Goal: Complete application form

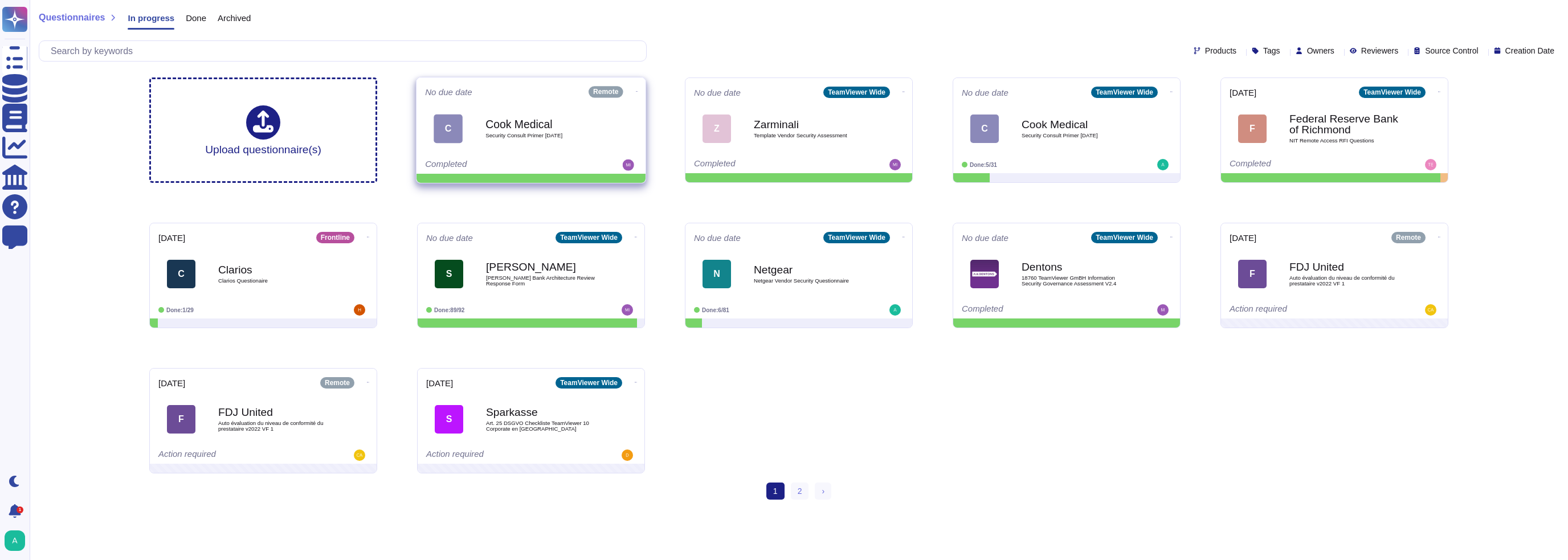
click at [485, 119] on b "Cook Medical" at bounding box center [543, 123] width 115 height 11
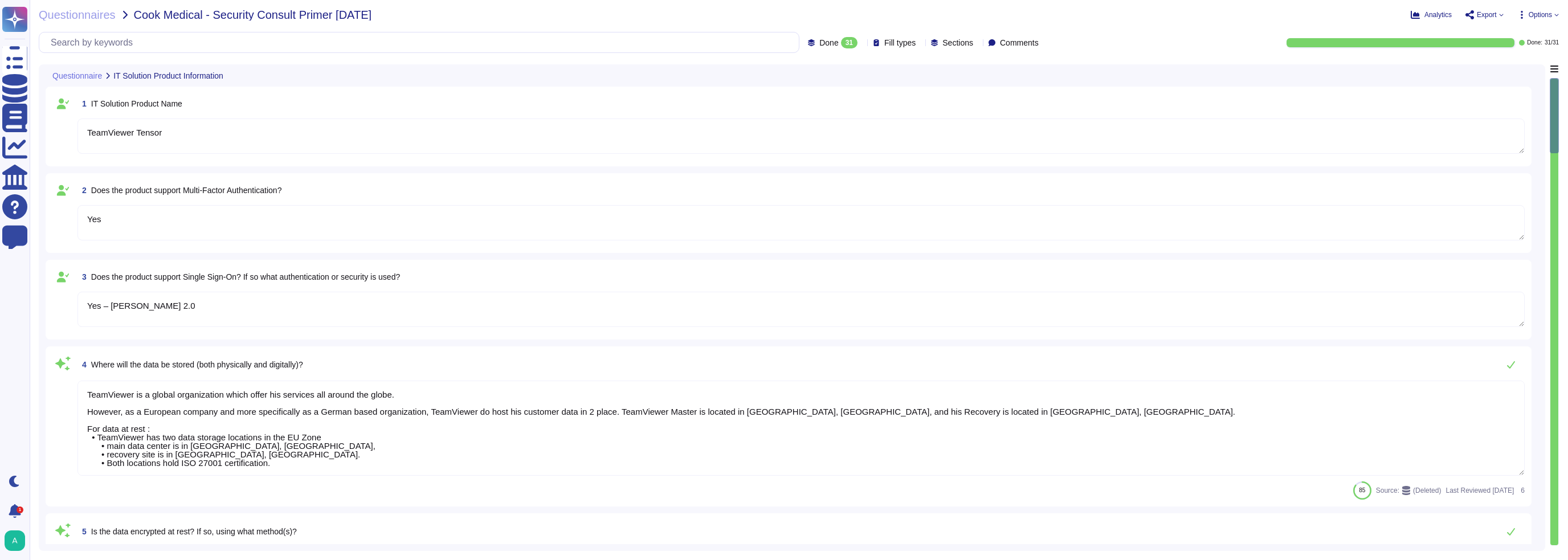
type textarea "TeamViewer Tensor"
type textarea "Yes"
type textarea "Yes – [PERSON_NAME] 2.0"
type textarea "TeamViewer is a global organization which offer his services all around the glo…"
type textarea "TeamViewer has its own security policies and approach, following industry best …"
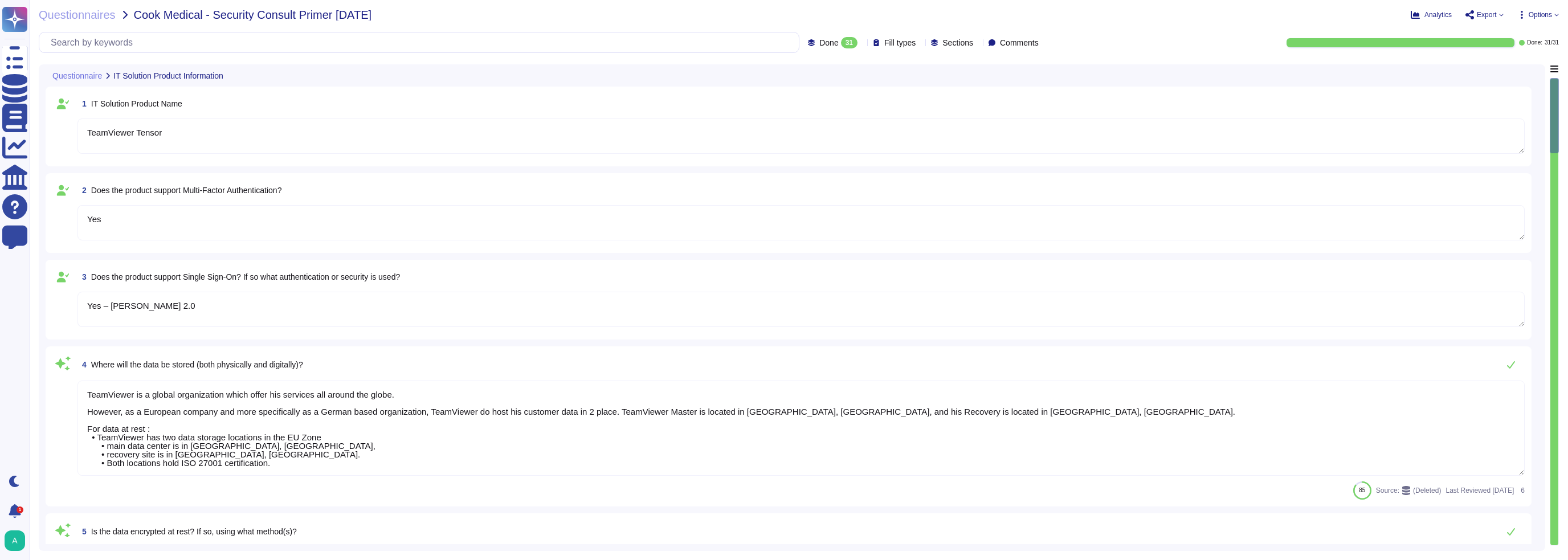
type textarea "All communications between network and interface are encrypted. Depending on th…"
type textarea "Vulnerability scans are performed daily on the environment to identify control …"
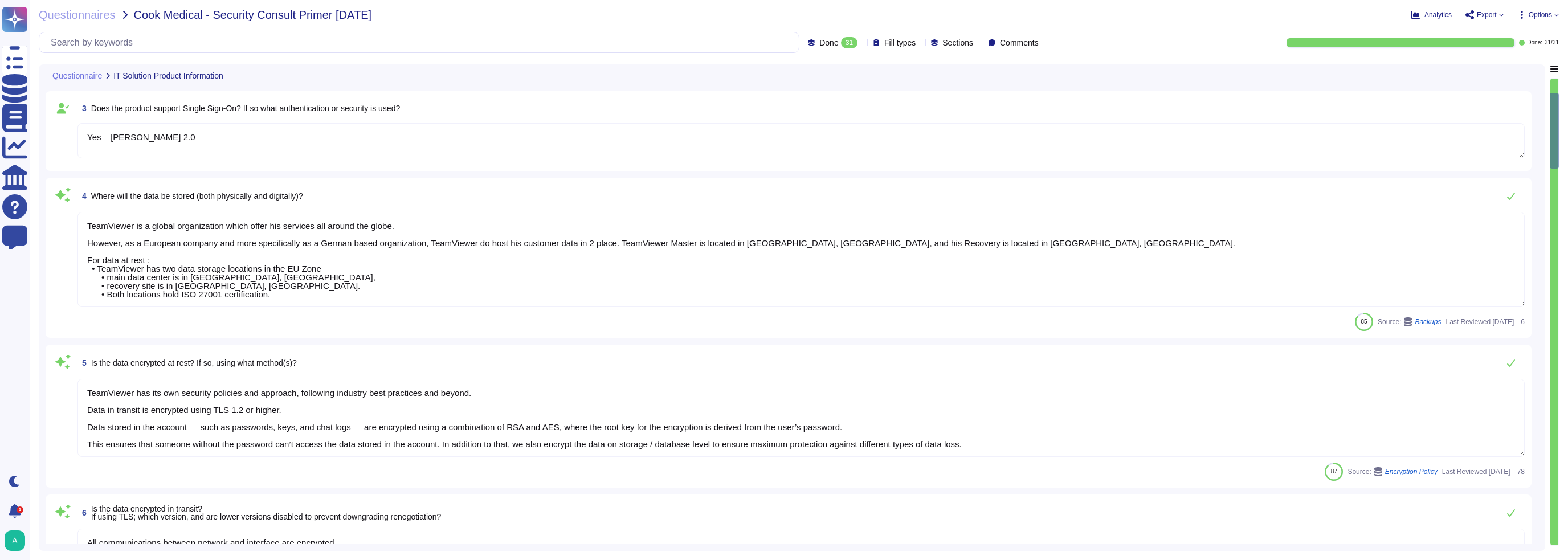
type textarea "TeamViewer works with trusted external consulting and auditors which are conduc…"
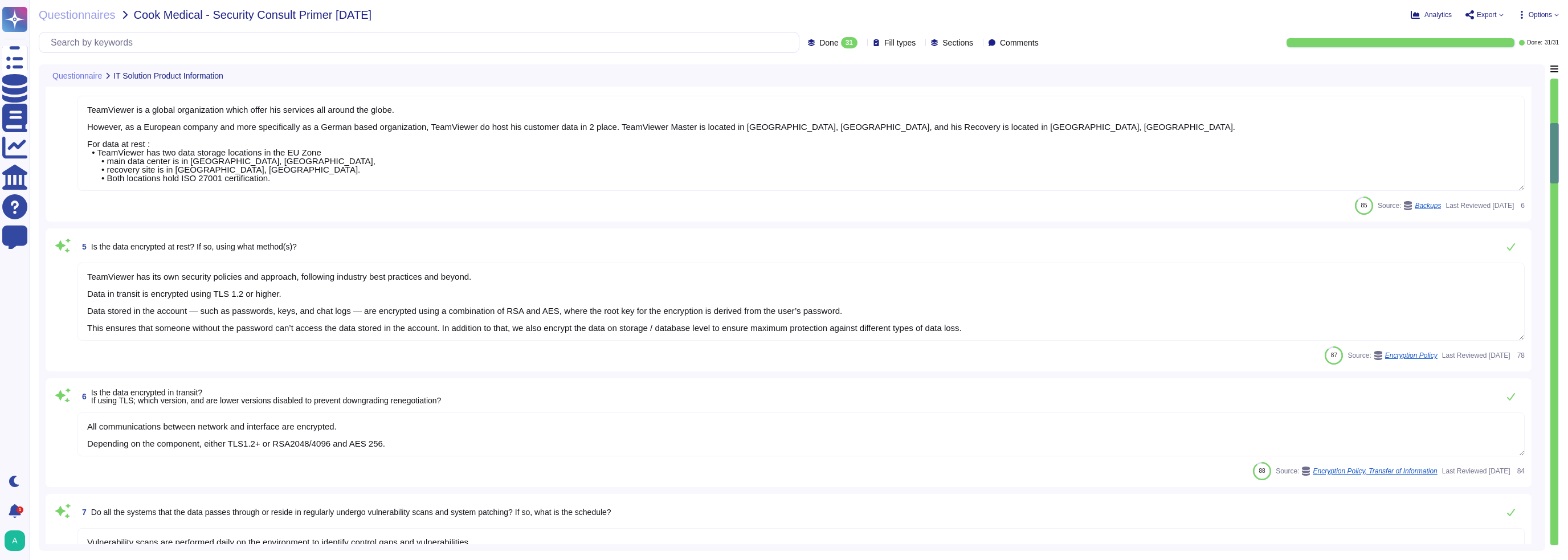
type textarea "TeamViewer is audited on an annual basis. TeamViewer conducts independent HIPAA…"
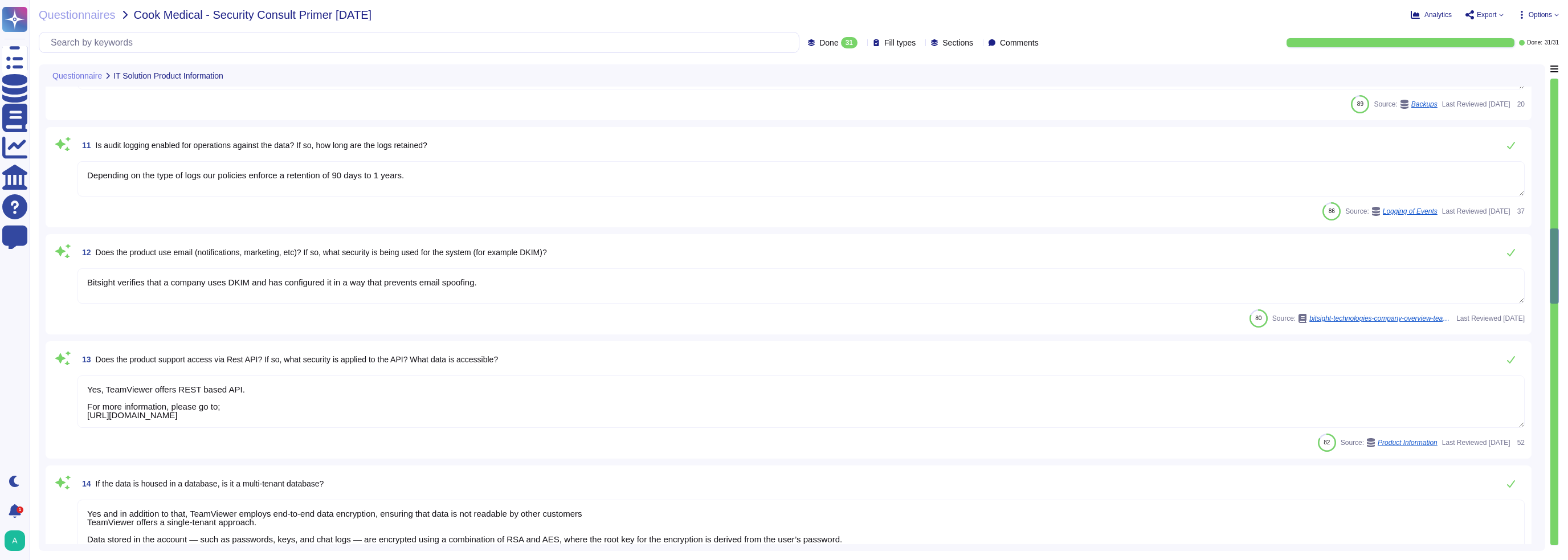
type textarea "Yes, TeamViewer offers REST based API. For more information, please go to; [URL…"
type textarea "Yes and in addition to that, TeamViewer employs end-to-end data encryption, ens…"
type textarea "TeamViewer has a business continuity plan as well as a disaster recovery plan t…"
type textarea "TeamViewer communicates updates about service availability through its status p…"
type textarea "While TeamViewer has the capability, TeamViewer works to partner with law enfor…"
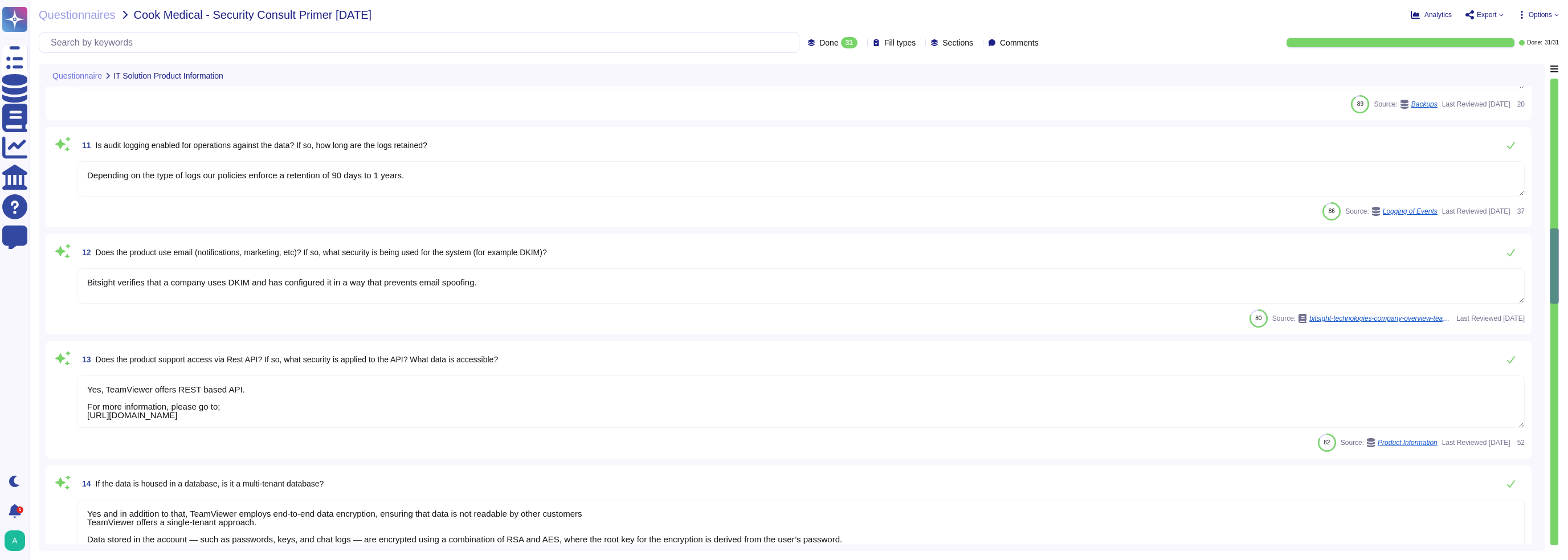
type textarea "Version control software is utilized to maintain source code versions and migra…"
type textarea "TeamViewer has an established and documented S-SDLC process, as well as Securit…"
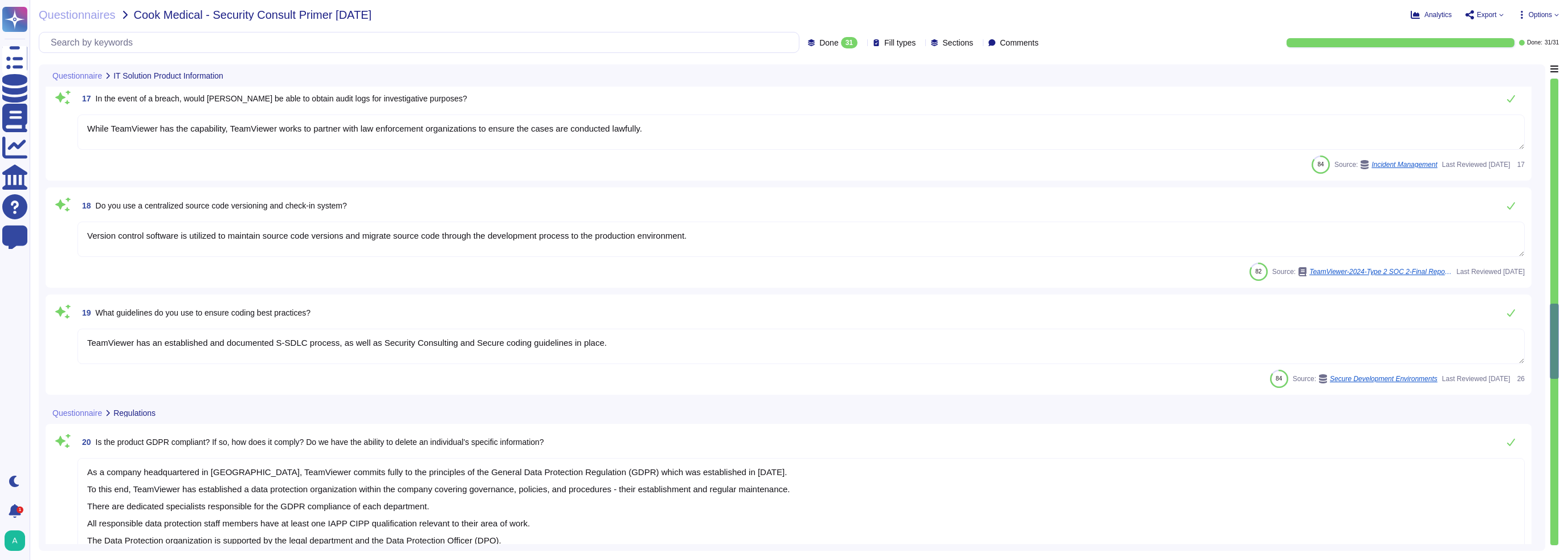
type textarea "As a company headquartered in [GEOGRAPHIC_DATA], TeamViewer commits fully to th…"
type textarea "TeamViewer has an established data deletion concept that is centrally overseen …"
type textarea "For more information, please have a look at TeamViewer's subprocesor list ([URL…"
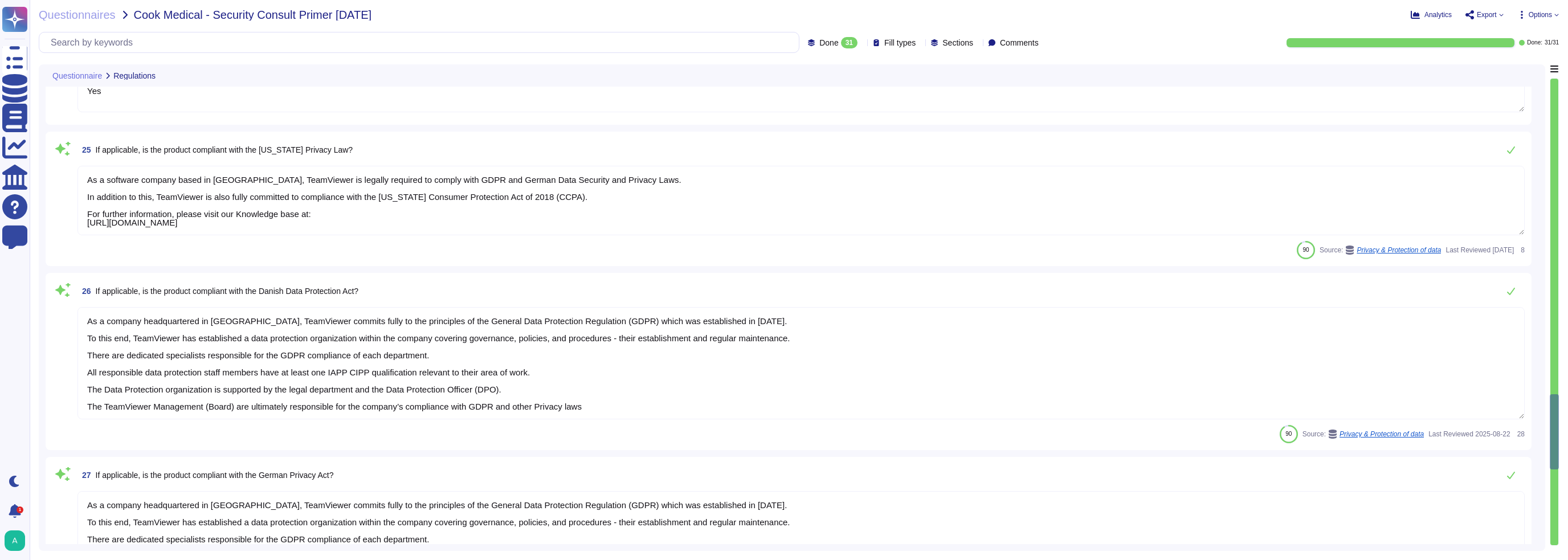
type textarea "As a software company based in [GEOGRAPHIC_DATA], TeamViewer is legally require…"
type textarea "As a company headquartered in [GEOGRAPHIC_DATA], TeamViewer commits fully to th…"
type textarea "TeamViewer does not store, process or transmit cardholder data. Customer paymen…"
type textarea "Please visit for relevant certifications and security posture information."
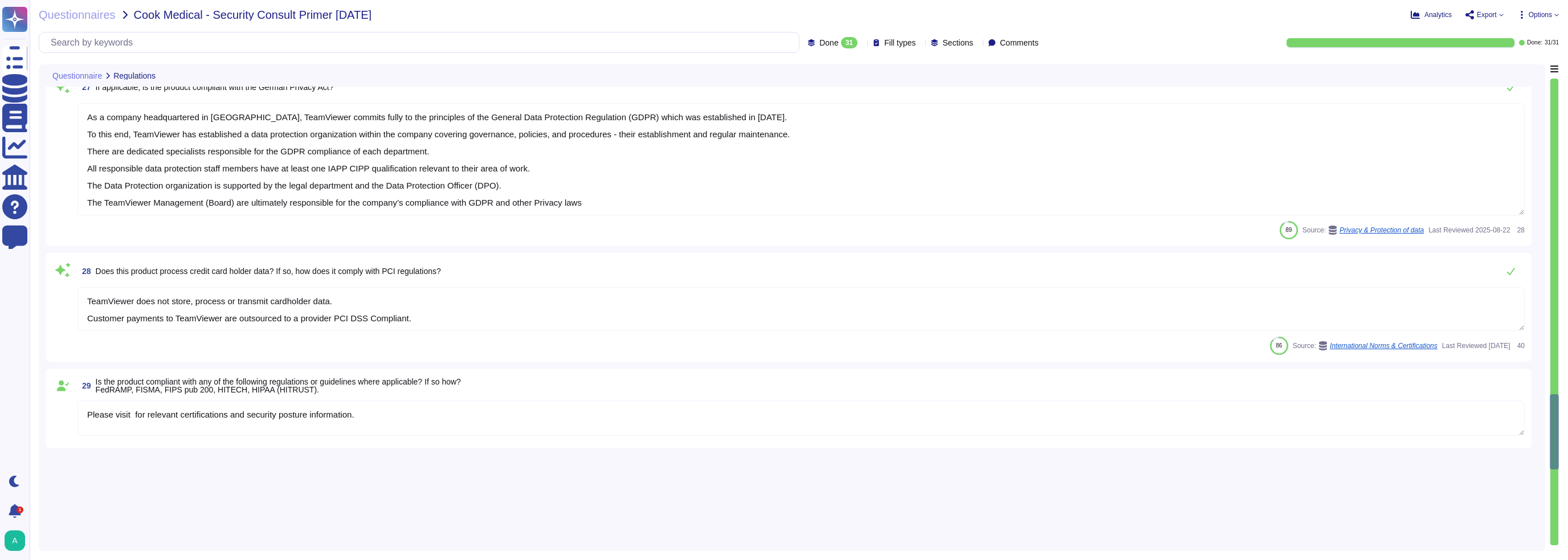
scroll to position [3302, 0]
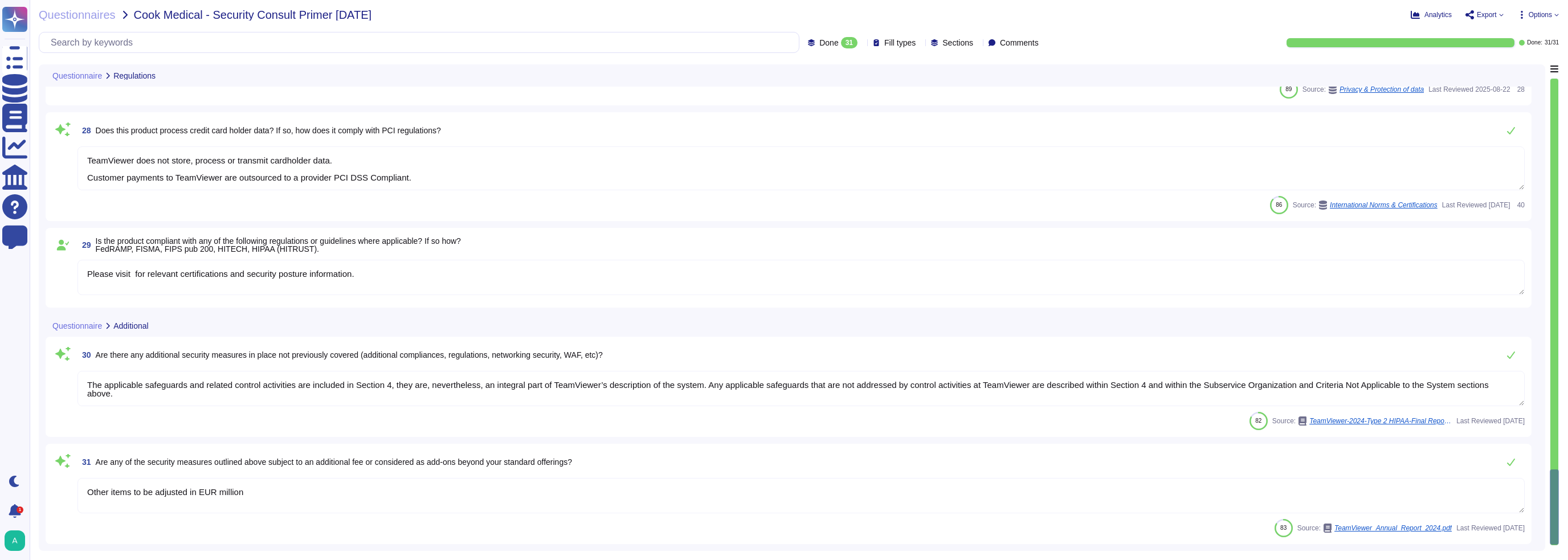
type textarea "The applicable safeguards and related control activities are included in Sectio…"
type textarea "Other items to be adjusted in EUR million"
click at [257, 491] on textarea "Other items to be adjusted in EUR million" at bounding box center [801, 495] width 1447 height 35
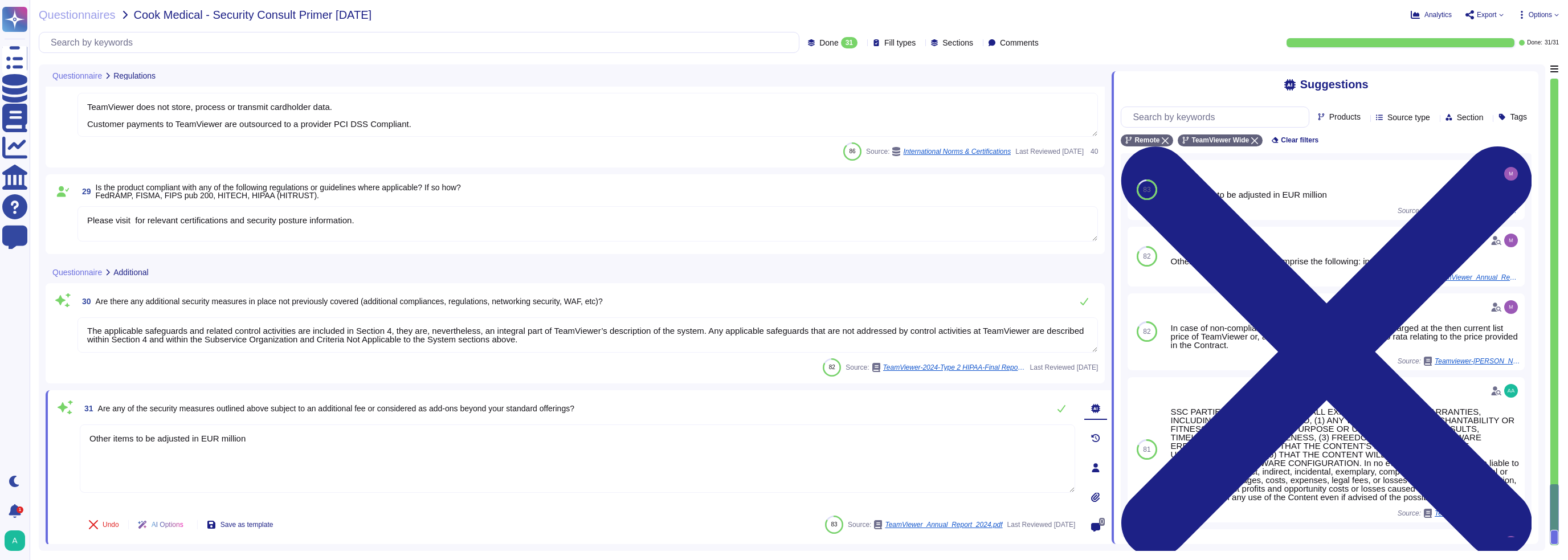
scroll to position [0, 0]
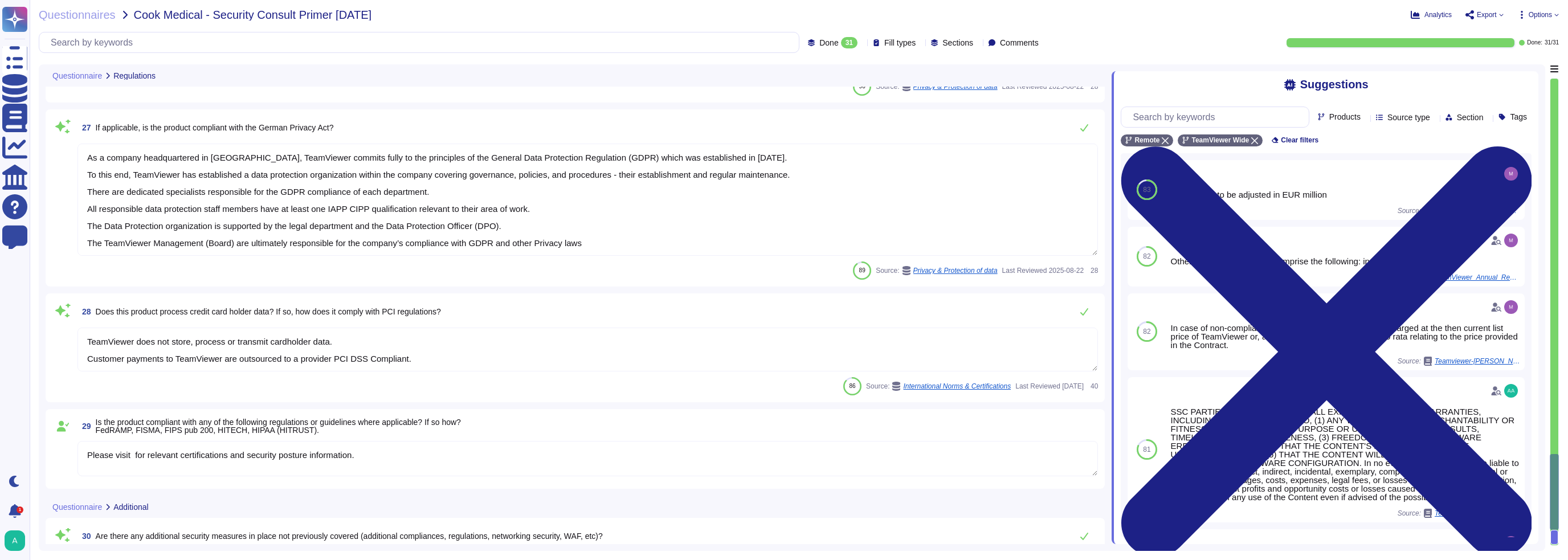
type textarea "As a software company based in [GEOGRAPHIC_DATA], TeamViewer is legally require…"
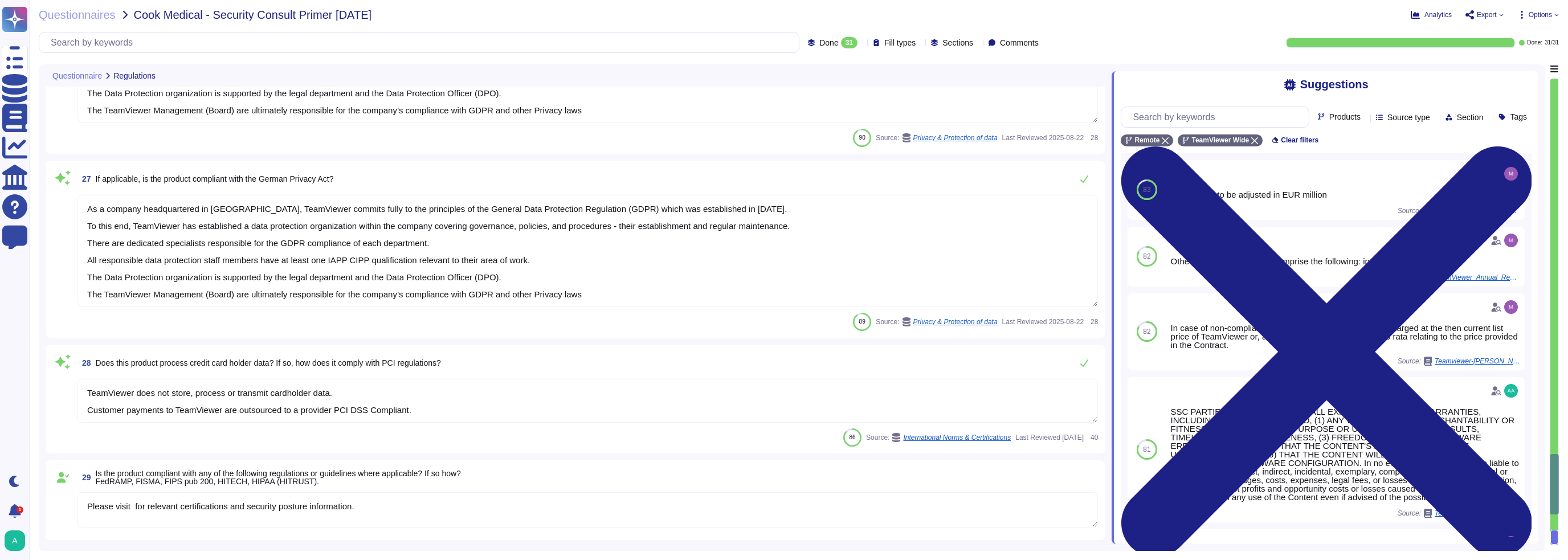
type textarea "Yes"
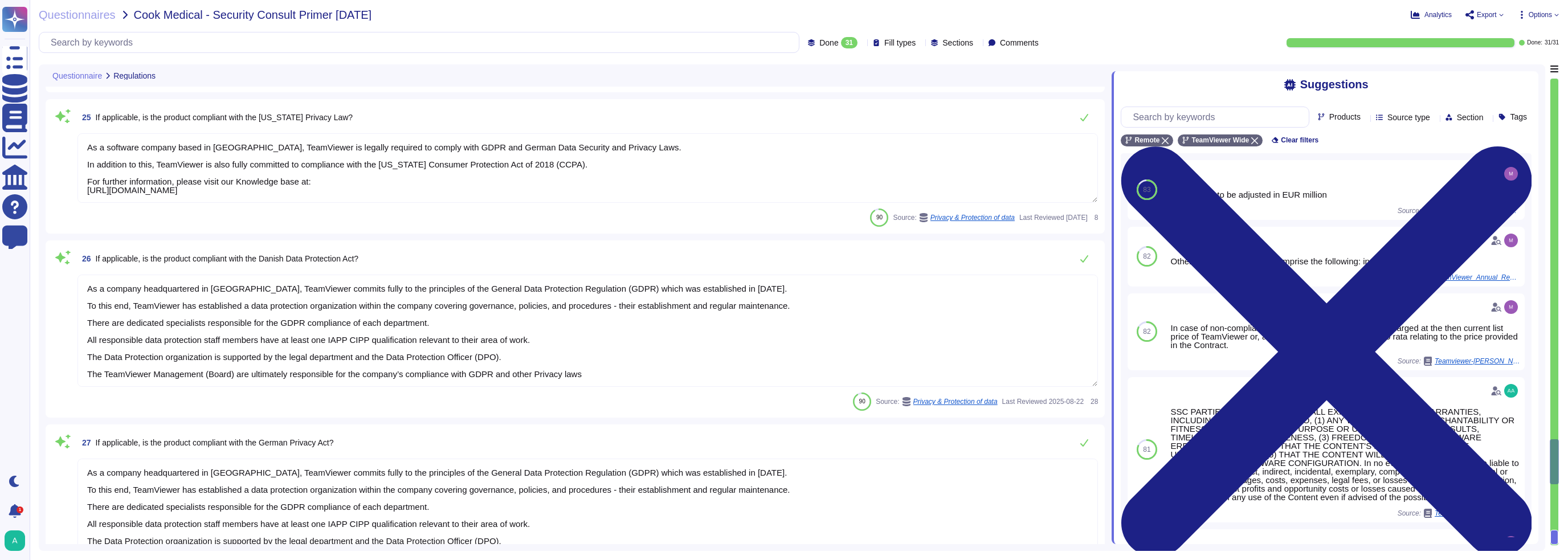
type textarea "For more information, please have a look at TeamViewer's subprocesor list ([URL…"
type textarea "All TeamViewer data is aggregated in [GEOGRAPHIC_DATA] with the failover in [GE…"
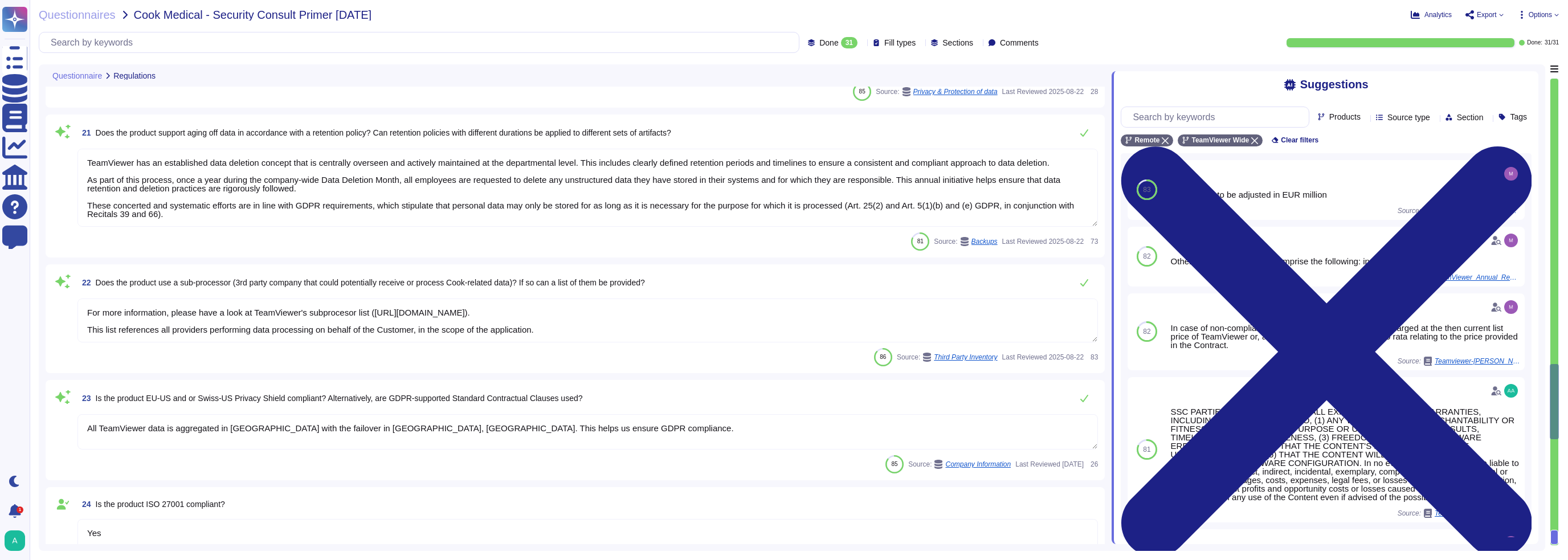
type textarea "As a company headquartered in [GEOGRAPHIC_DATA], TeamViewer commits fully to th…"
type textarea "TeamViewer has an established data deletion concept that is centrally overseen …"
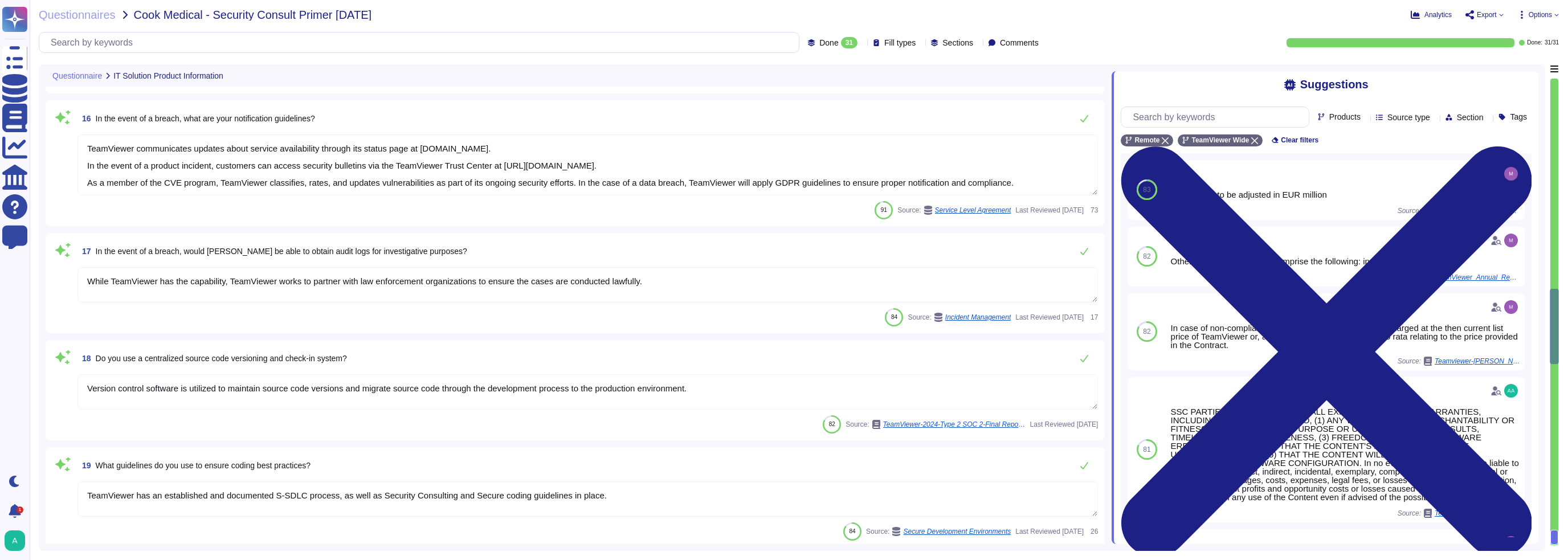
type textarea "Yes, TeamViewer offers REST based API. For more information, please go to; [URL…"
type textarea "Yes and in addition to that, TeamViewer employs end-to-end data encryption, ens…"
type textarea "TeamViewer has a business continuity plan as well as a disaster recovery plan t…"
type textarea "TeamViewer communicates updates about service availability through its status p…"
type textarea "While TeamViewer has the capability, TeamViewer works to partner with law enfor…"
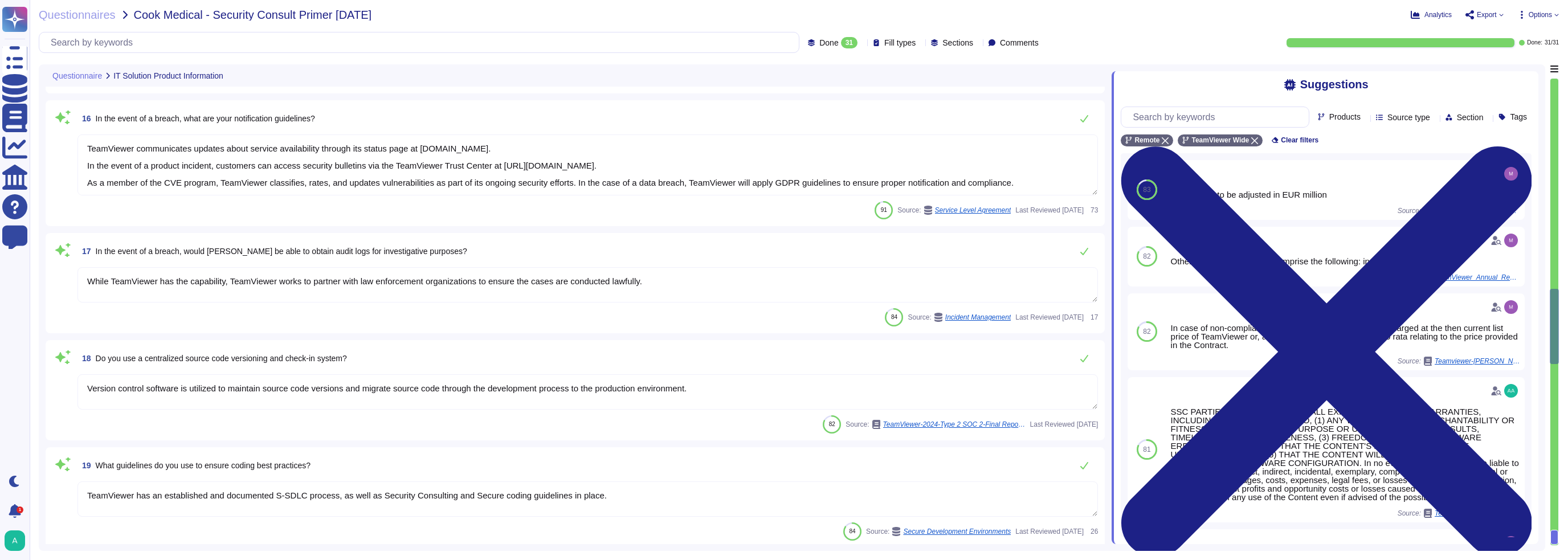
type textarea "Version control software is utilized to maintain source code versions and migra…"
type textarea "TeamViewer has an established and documented S-SDLC process, as well as Securit…"
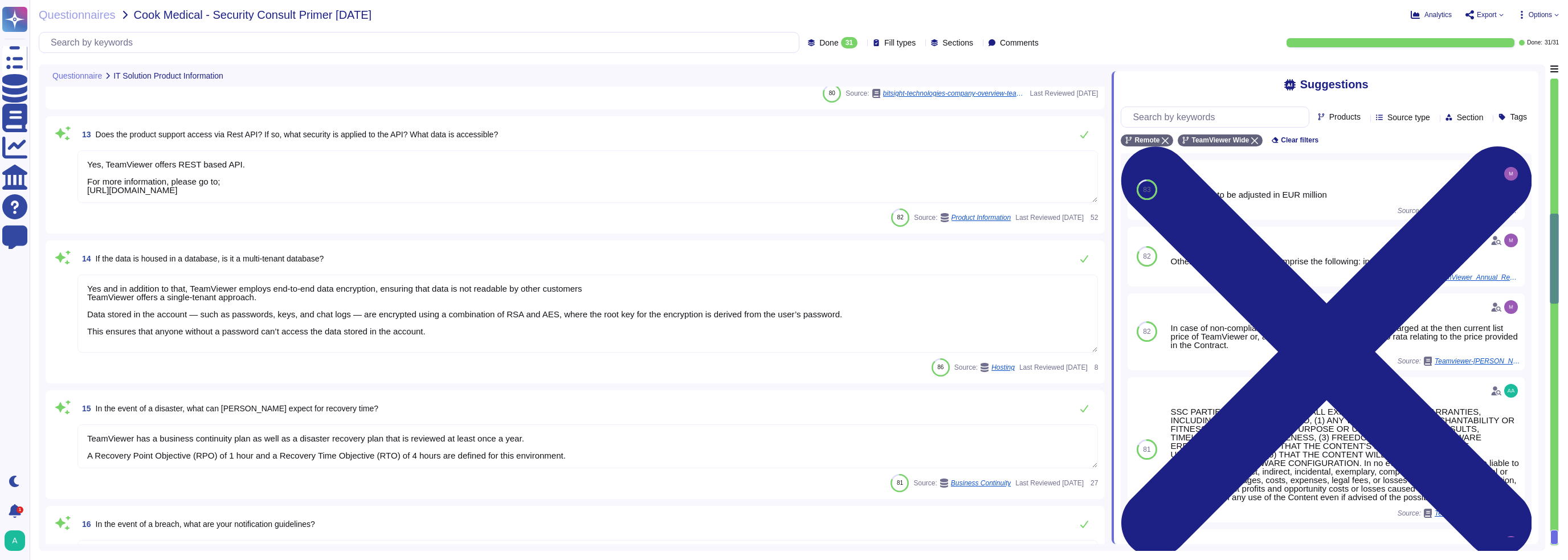
type textarea "TeamViewer is audited on an annual basis. TeamViewer conducts independent HIPAA…"
type textarea "Backups are made in a periodic manner for critical assets, applications and sys…"
type textarea "Depending on the type of logs our policies enforce a retention of 90 days to 1 …"
type textarea "Bitsight verifies that a company uses DKIM and has configured it in a way that …"
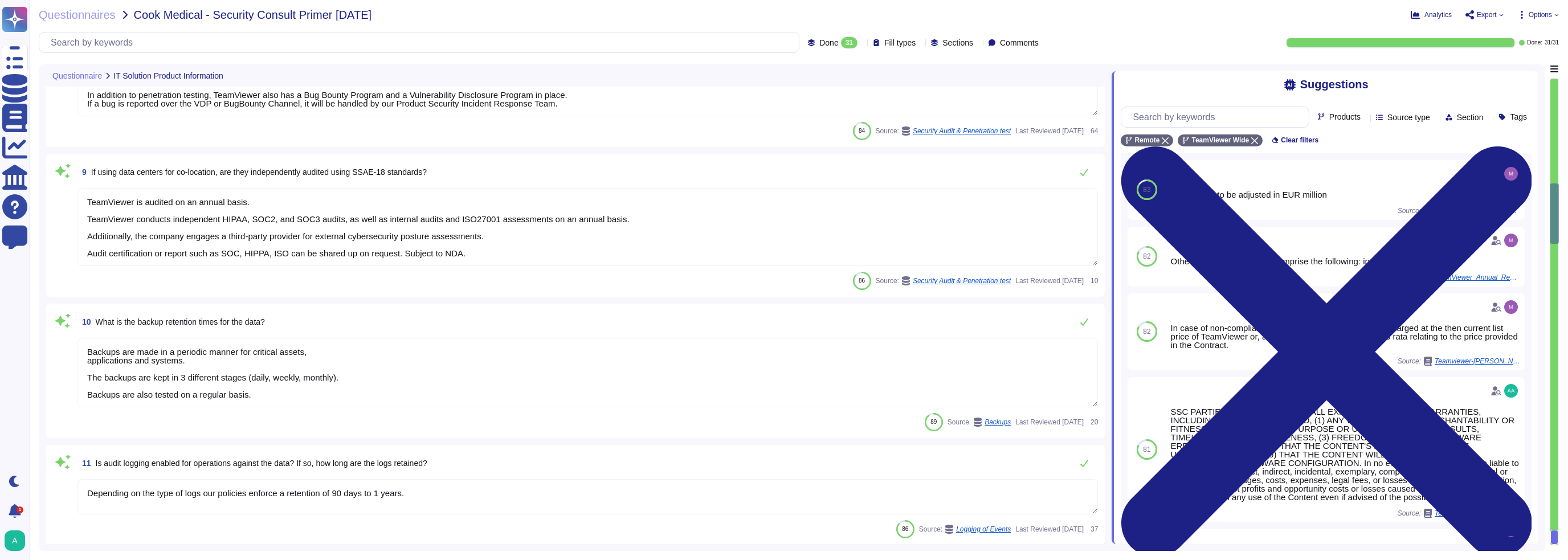
type textarea "All communications between network and interface are encrypted. Depending on th…"
type textarea "Vulnerability scans are performed daily on the environment to identify control …"
type textarea "TeamViewer works with trusted external consulting and auditors which are conduc…"
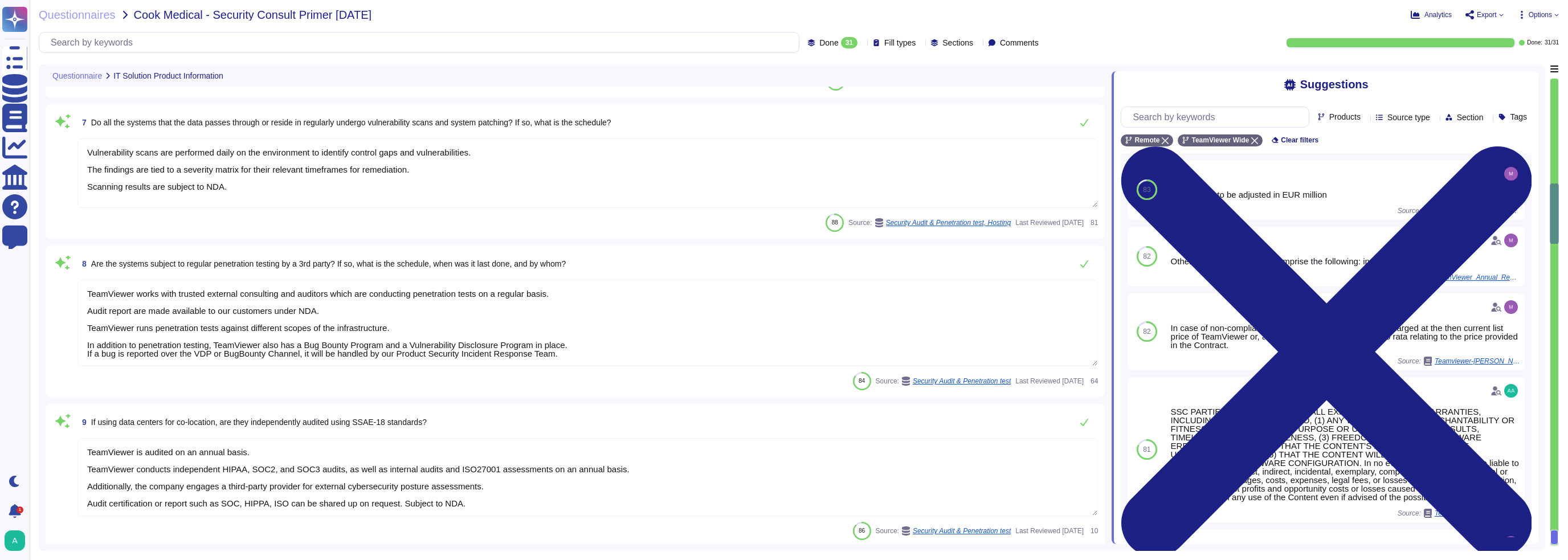
scroll to position [183, 0]
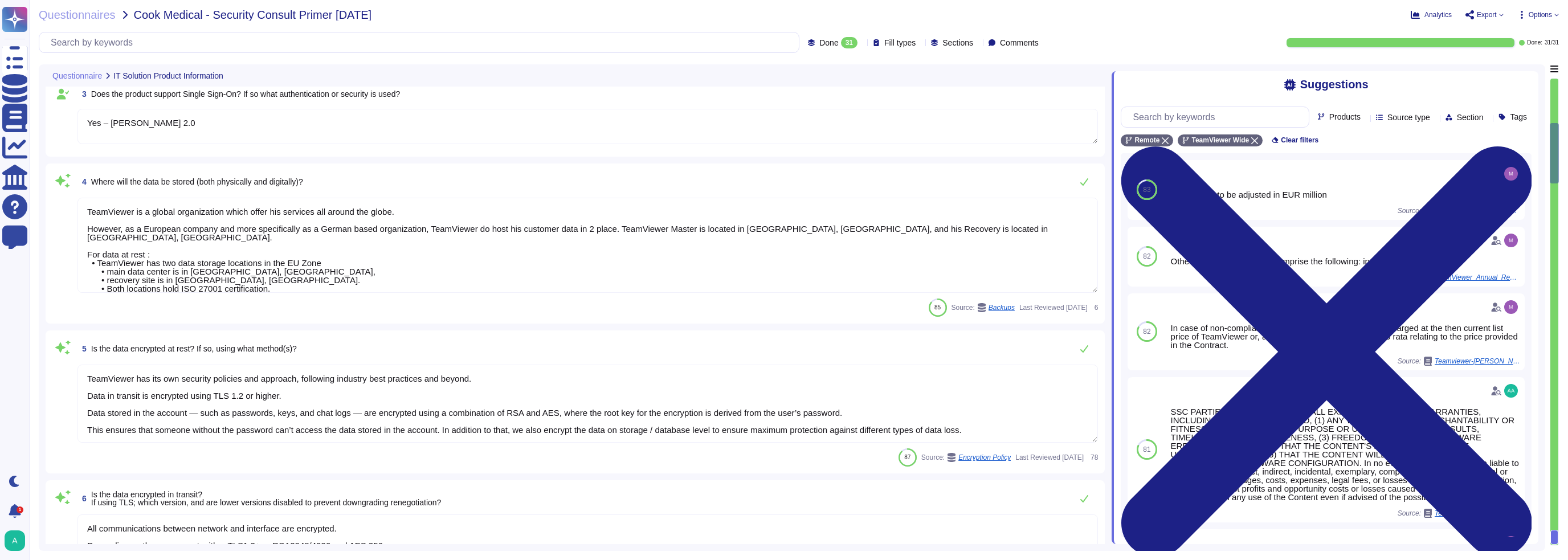
type textarea "TeamViewer Tensor"
type textarea "Yes"
type textarea "Yes – [PERSON_NAME] 2.0"
type textarea "TeamViewer is a global organization which offer his services all around the glo…"
type textarea "TeamViewer has its own security policies and approach, following industry best …"
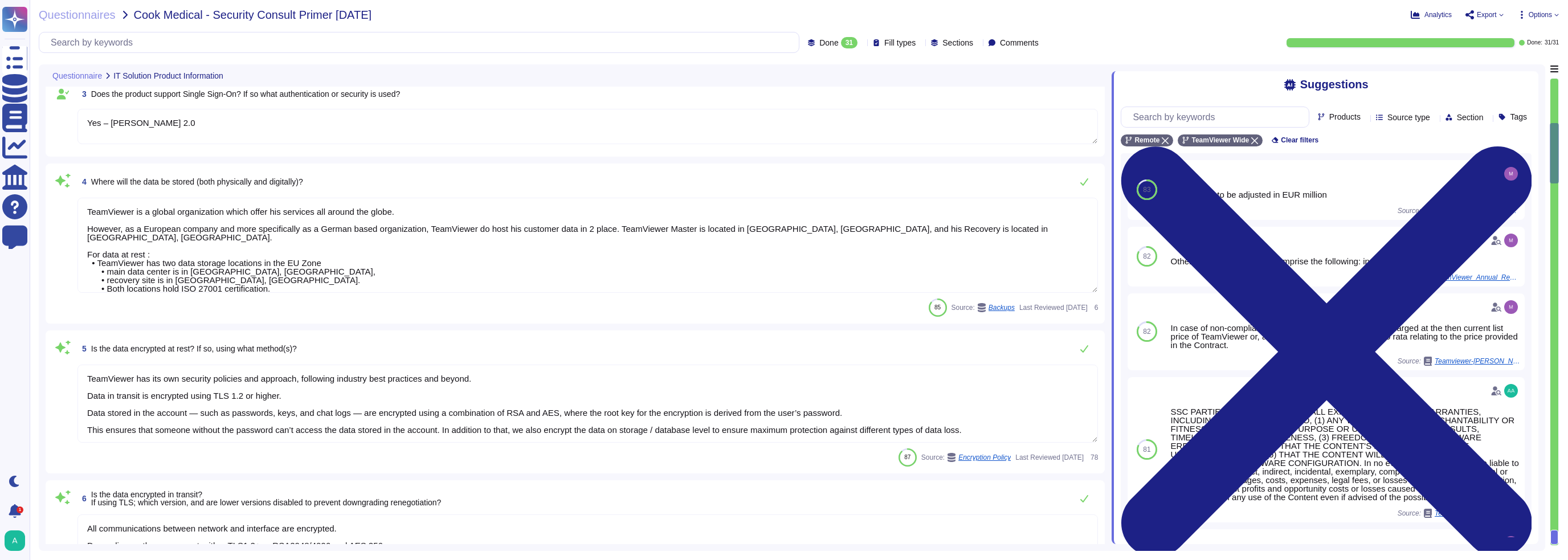
scroll to position [0, 0]
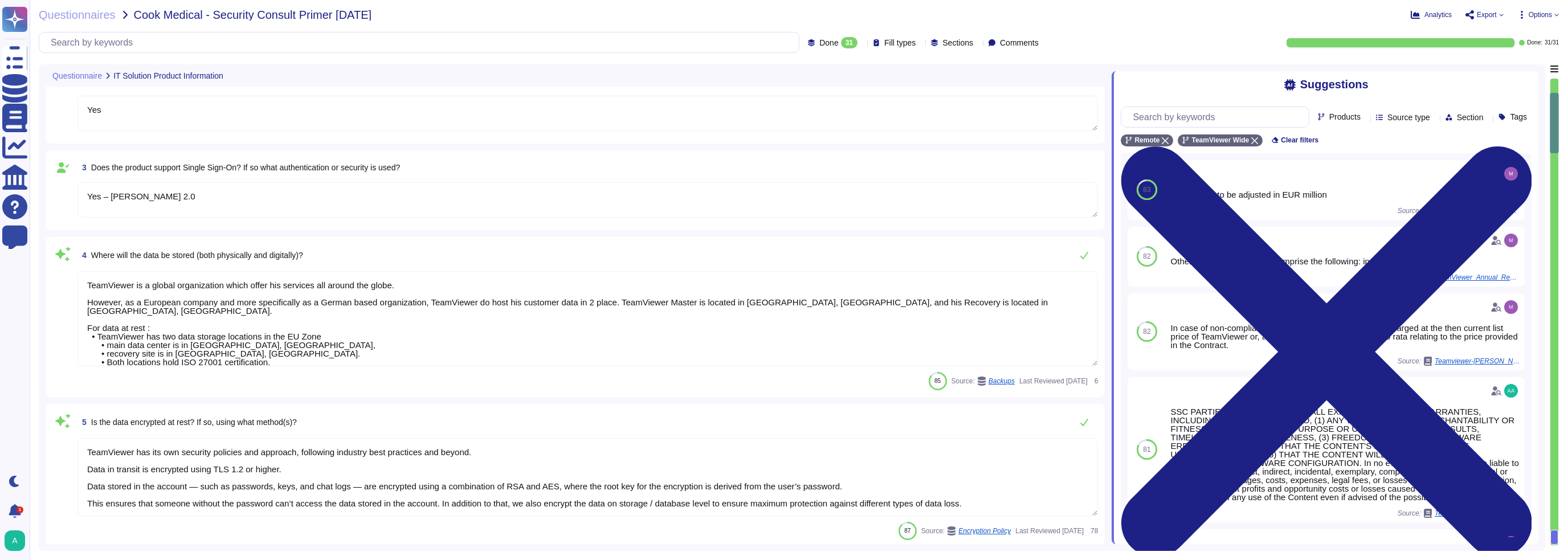
type textarea "TeamViewer works with trusted external consulting and auditors which are conduc…"
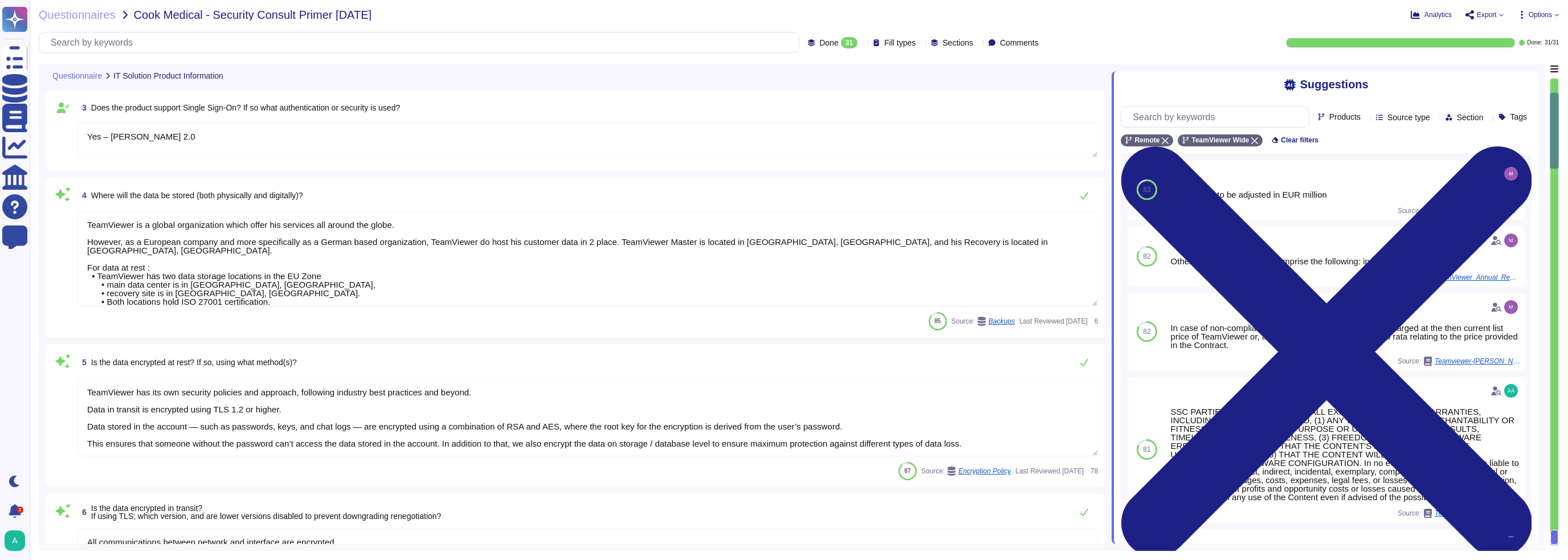
scroll to position [171, 0]
click at [325, 431] on textarea "TeamViewer has its own security policies and approach, following industry best …" at bounding box center [588, 416] width 1020 height 78
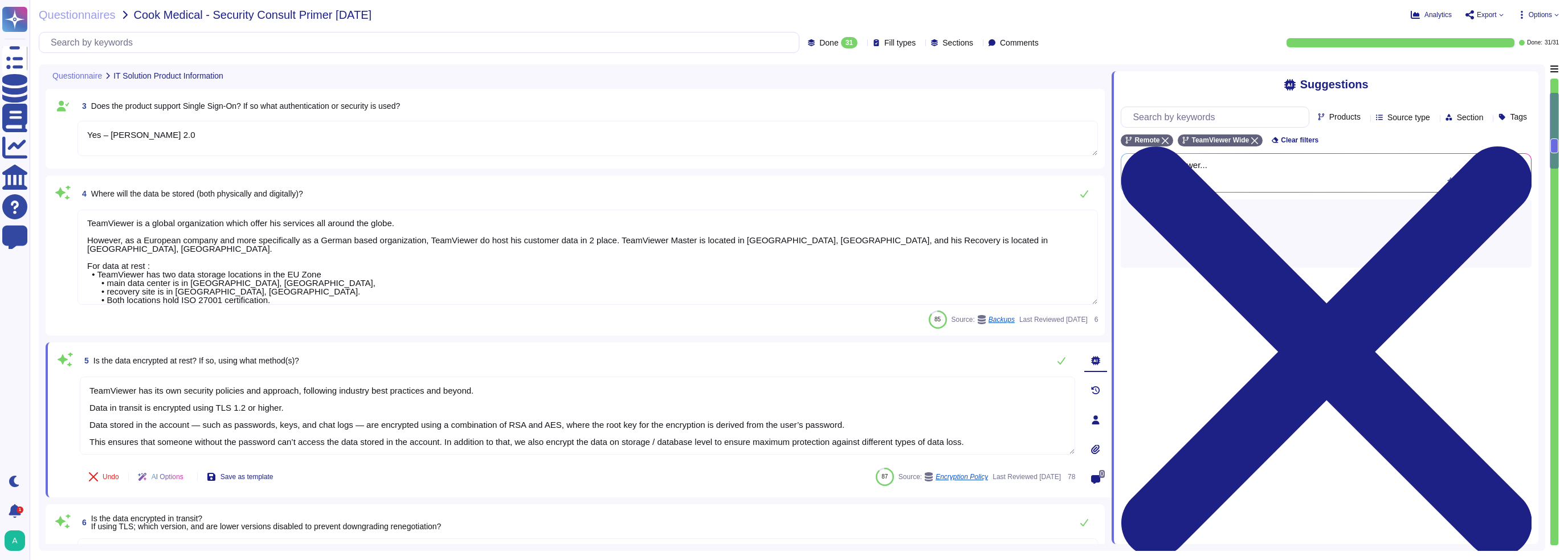
click at [586, 485] on div "Undo AI Options Save as template 87 Source: Encryption Policy Last Reviewed [DA…" at bounding box center [576, 477] width 995 height 28
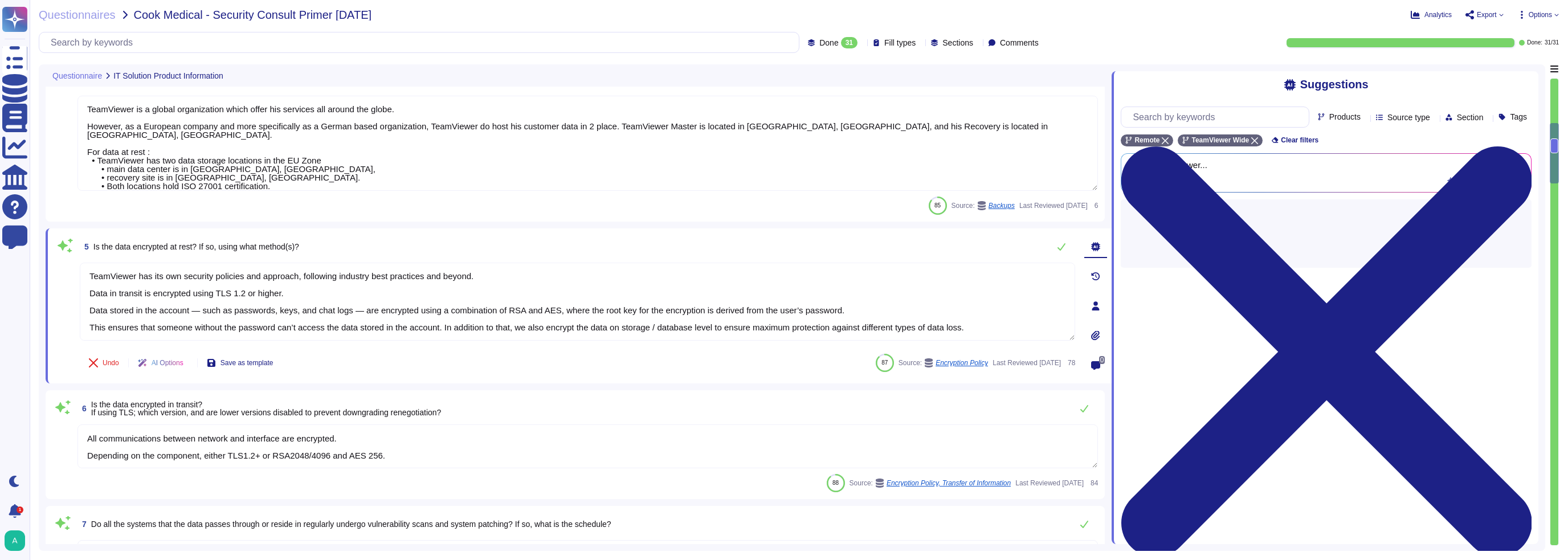
type textarea "TeamViewer is audited on an annual basis. TeamViewer conducts independent HIPAA…"
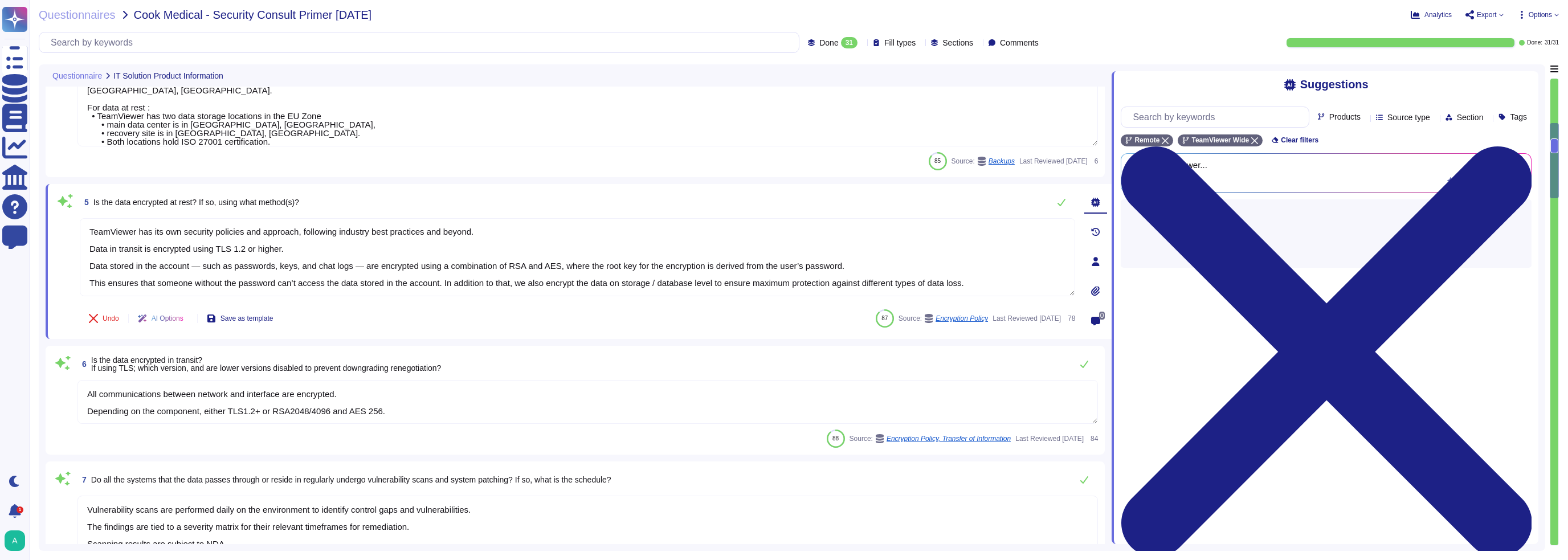
scroll to position [398, 0]
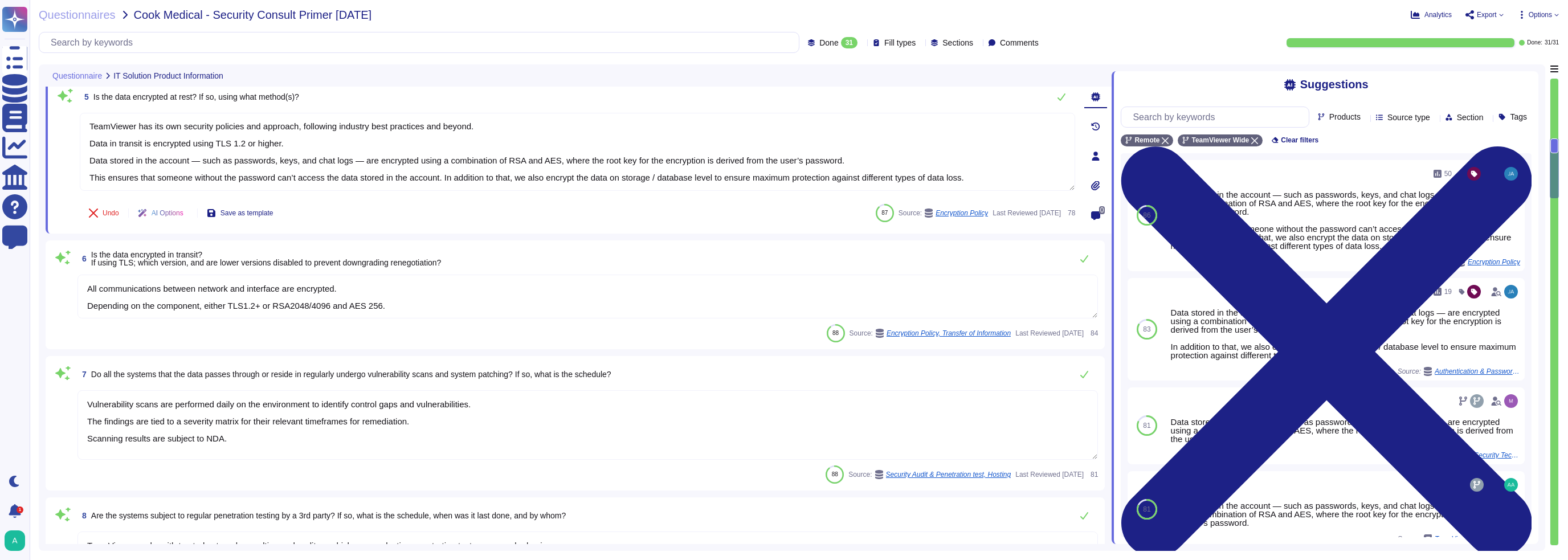
type textarea "Backups are made in a periodic manner for critical assets, applications and sys…"
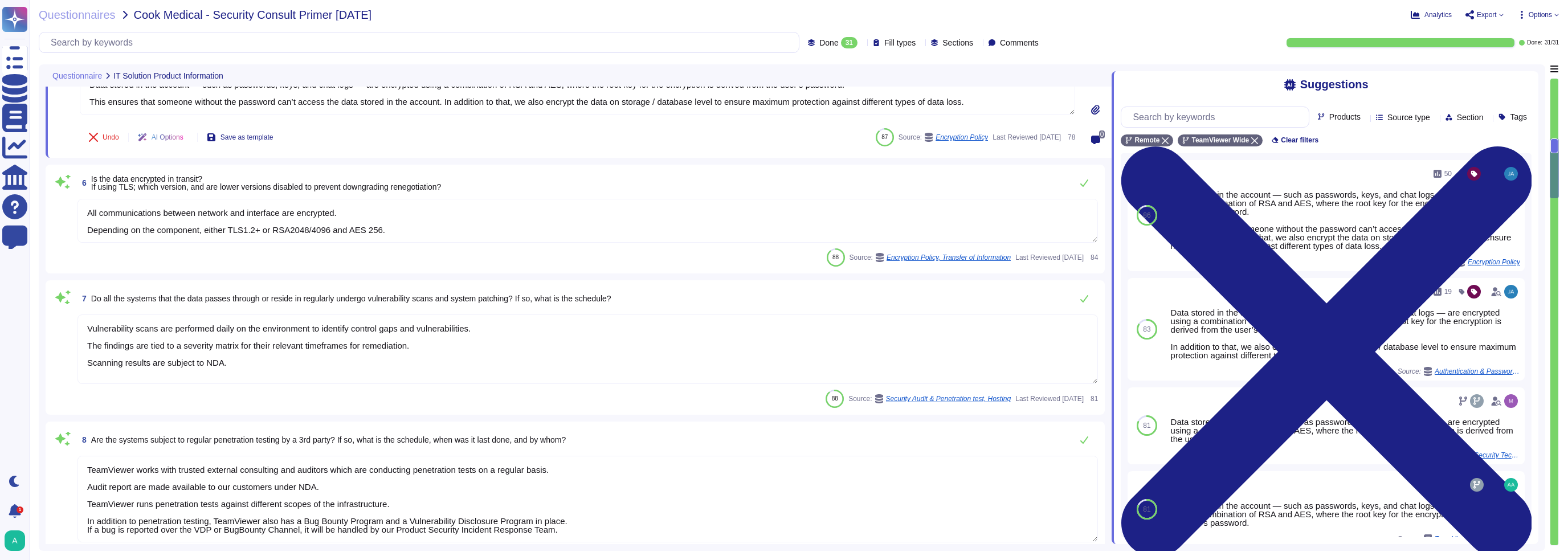
scroll to position [513, 0]
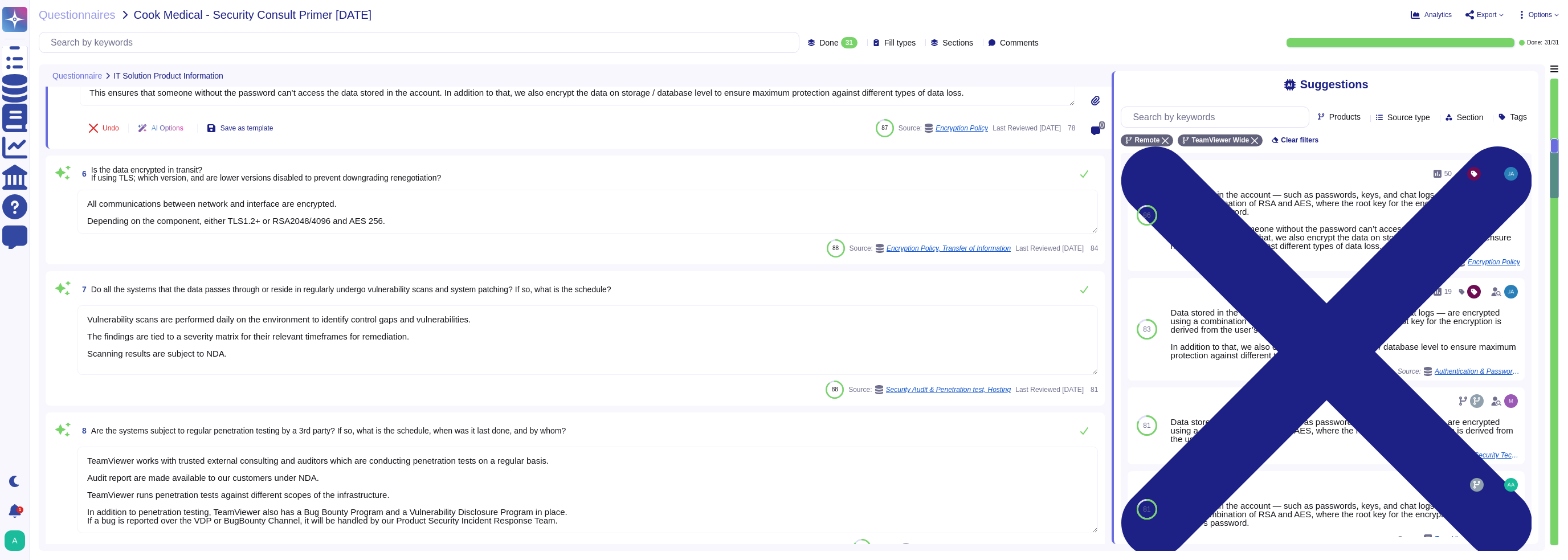
click at [229, 356] on textarea "Vulnerability scans are performed daily on the environment to identify control …" at bounding box center [588, 340] width 1020 height 70
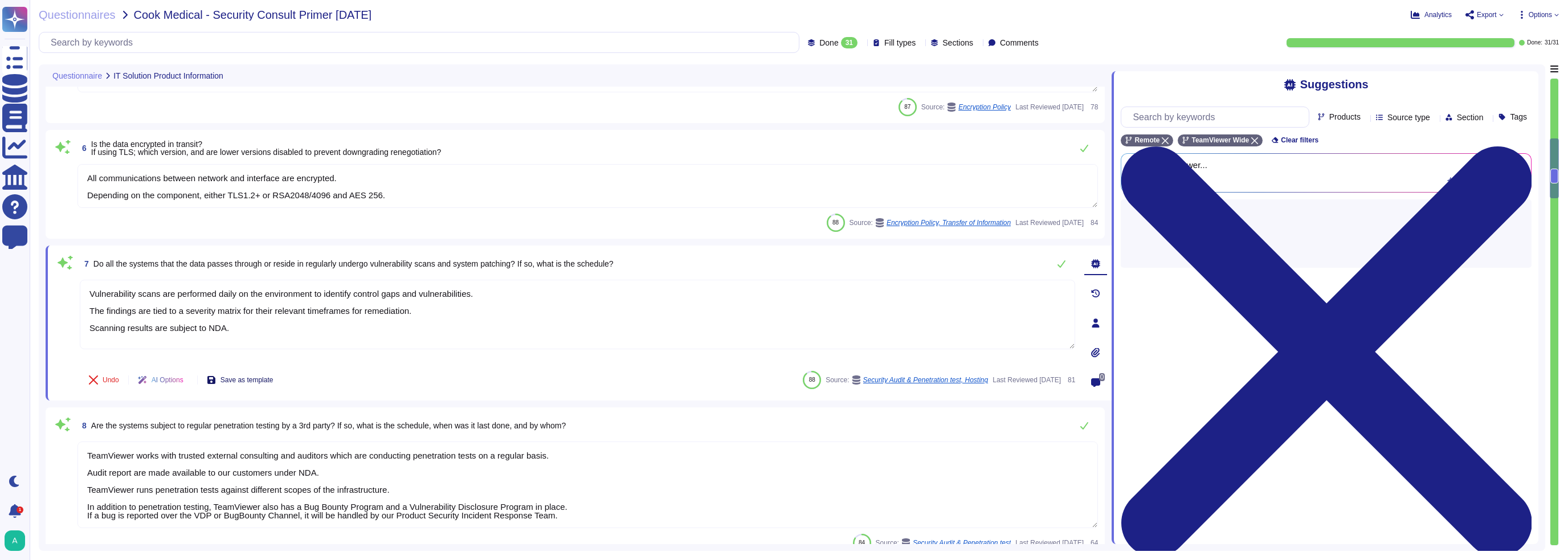
type textarea "Backups are made in a periodic manner for critical assets, applications and sys…"
click at [383, 371] on div "Undo AI Options Save as template 88 Source: Security Audit & Penetration test, …" at bounding box center [576, 379] width 995 height 28
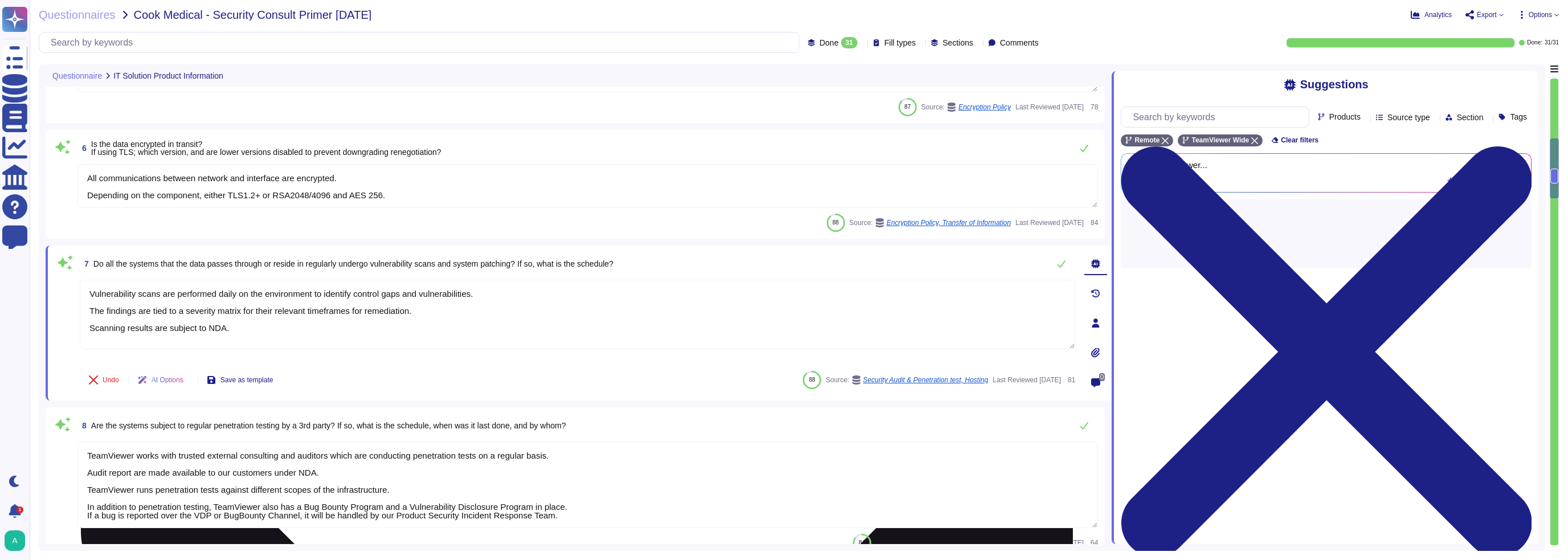
scroll to position [1, 0]
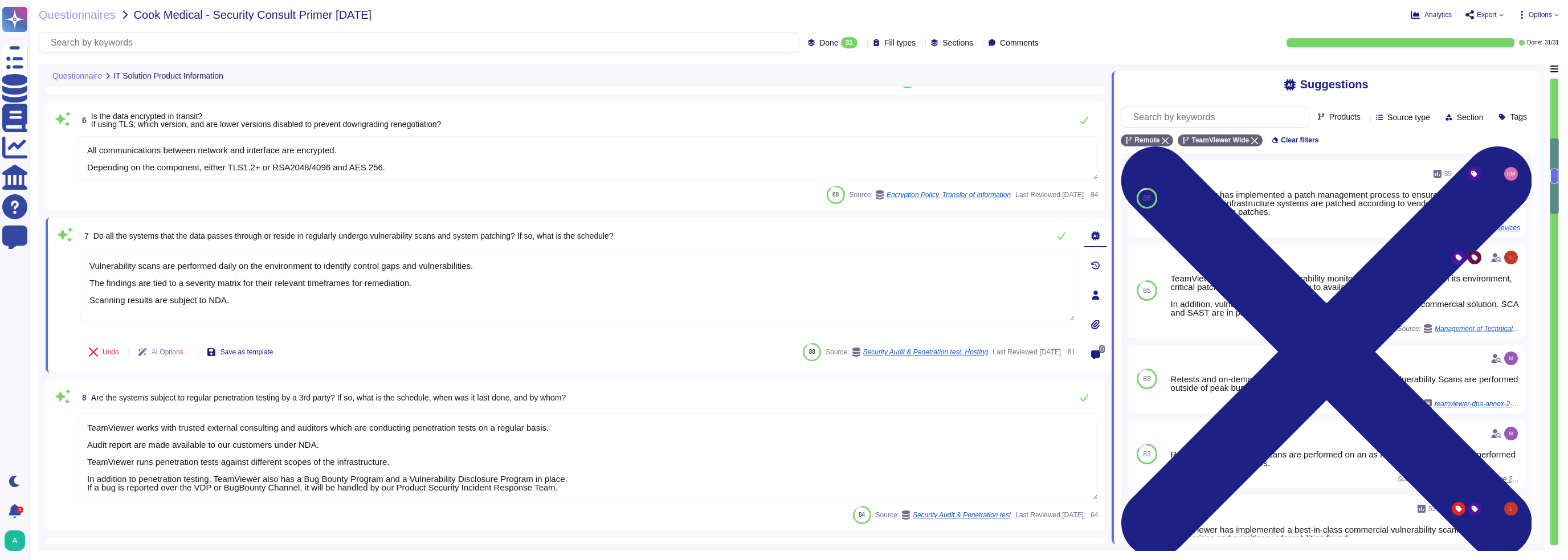
type textarea "Depending on the type of logs our policies enforce a retention of 90 days to 1 …"
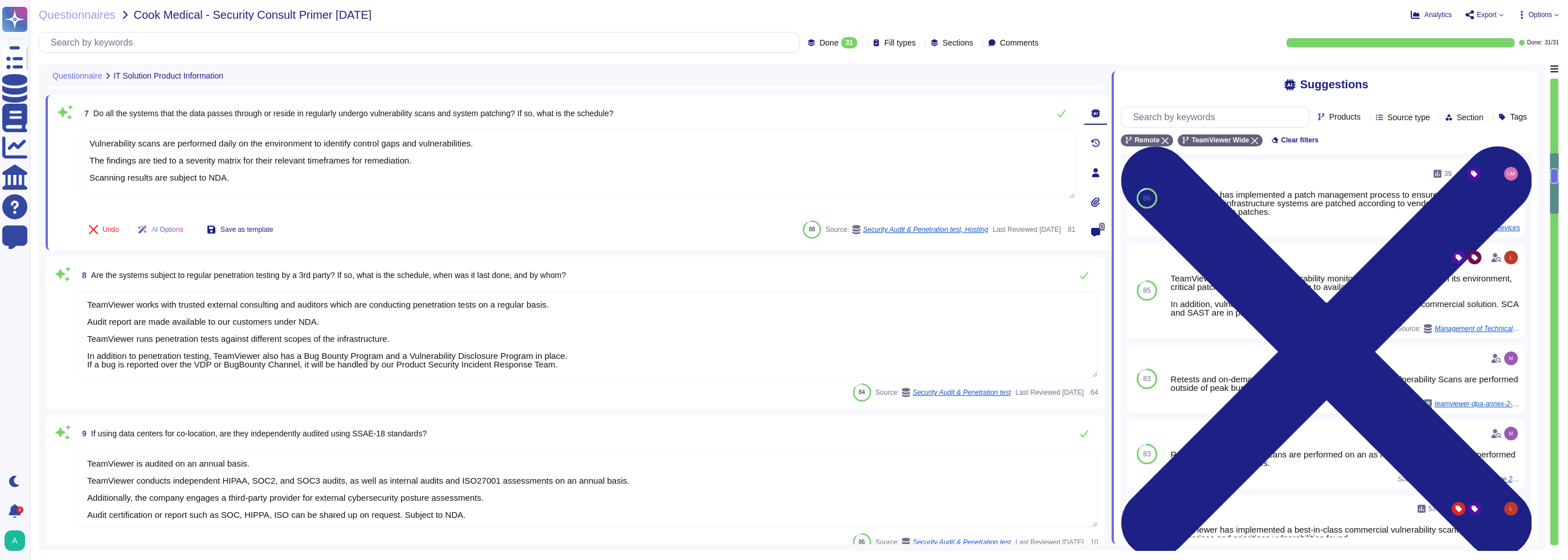
scroll to position [741, 0]
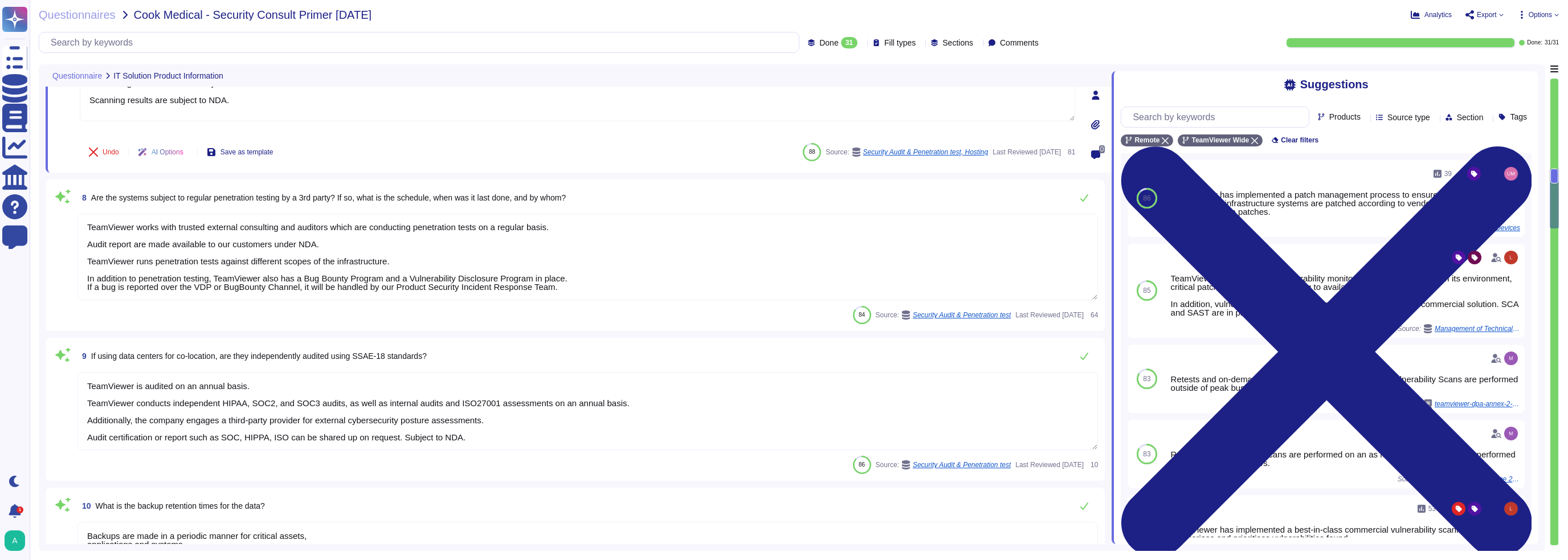
type textarea "Bitsight verifies that a company uses DKIM and has configured it in a way that …"
click at [36, 307] on div "Questionnaires Cook Medical - Security Consult Primer [DATE] Analytics Export O…" at bounding box center [799, 280] width 1538 height 560
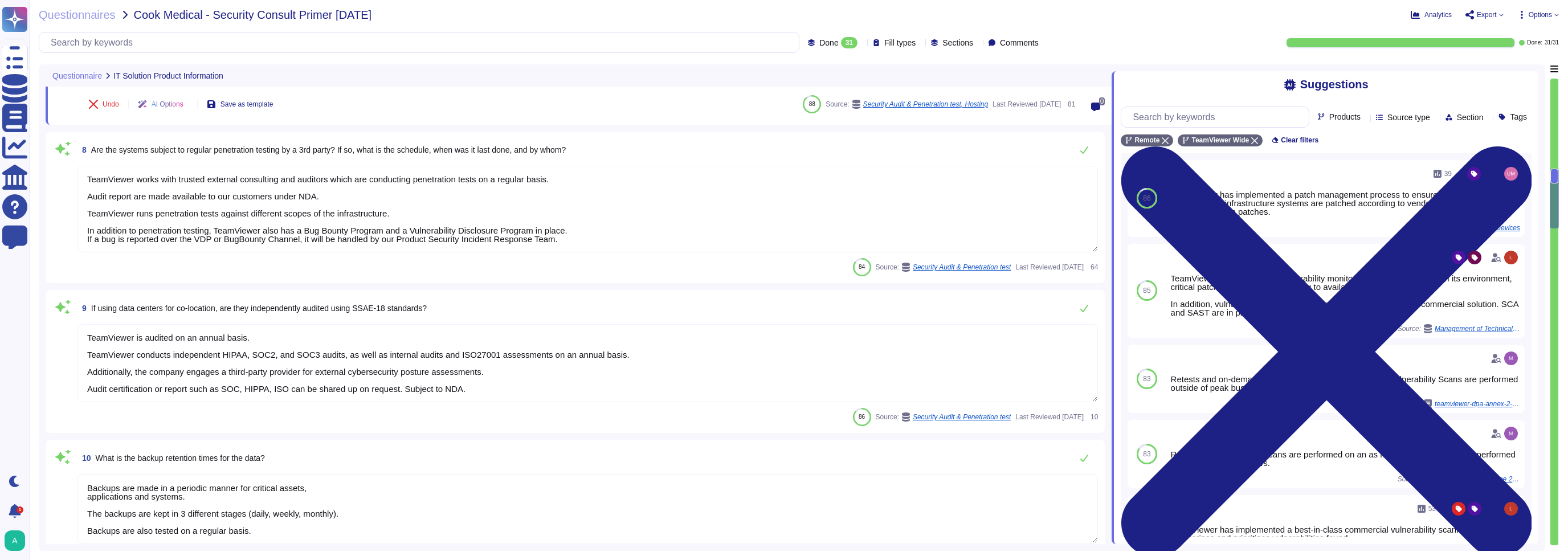
type textarea "Yes, TeamViewer offers REST based API. For more information, please go to; [URL…"
